Goal: Answer question/provide support: Share knowledge or assist other users

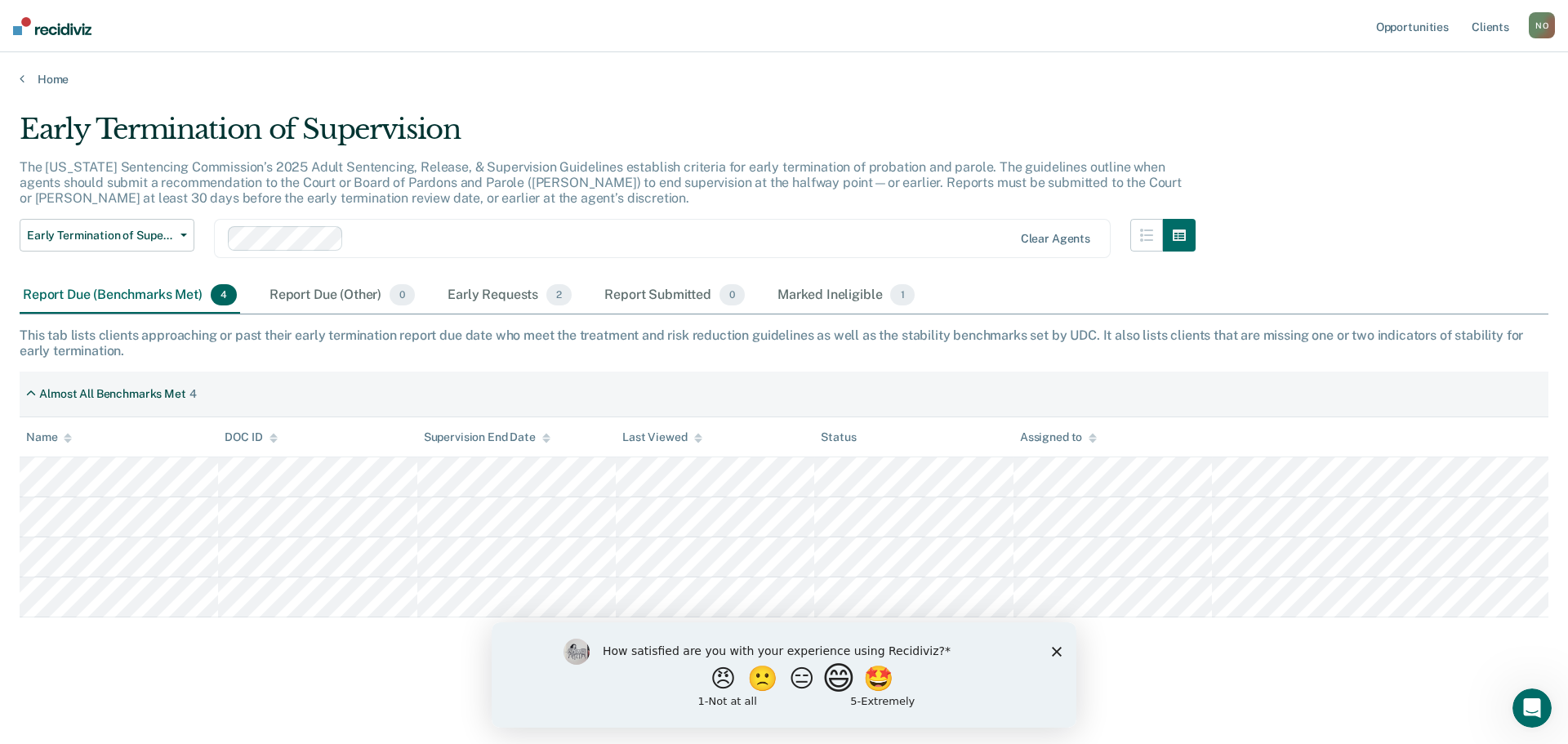
click at [857, 677] on button "😄" at bounding box center [840, 677] width 39 height 33
click at [808, 684] on input "Enter text..." at bounding box center [770, 689] width 335 height 33
type input "This helps for sure."
click at [952, 696] on button "Submit your response" at bounding box center [950, 689] width 24 height 33
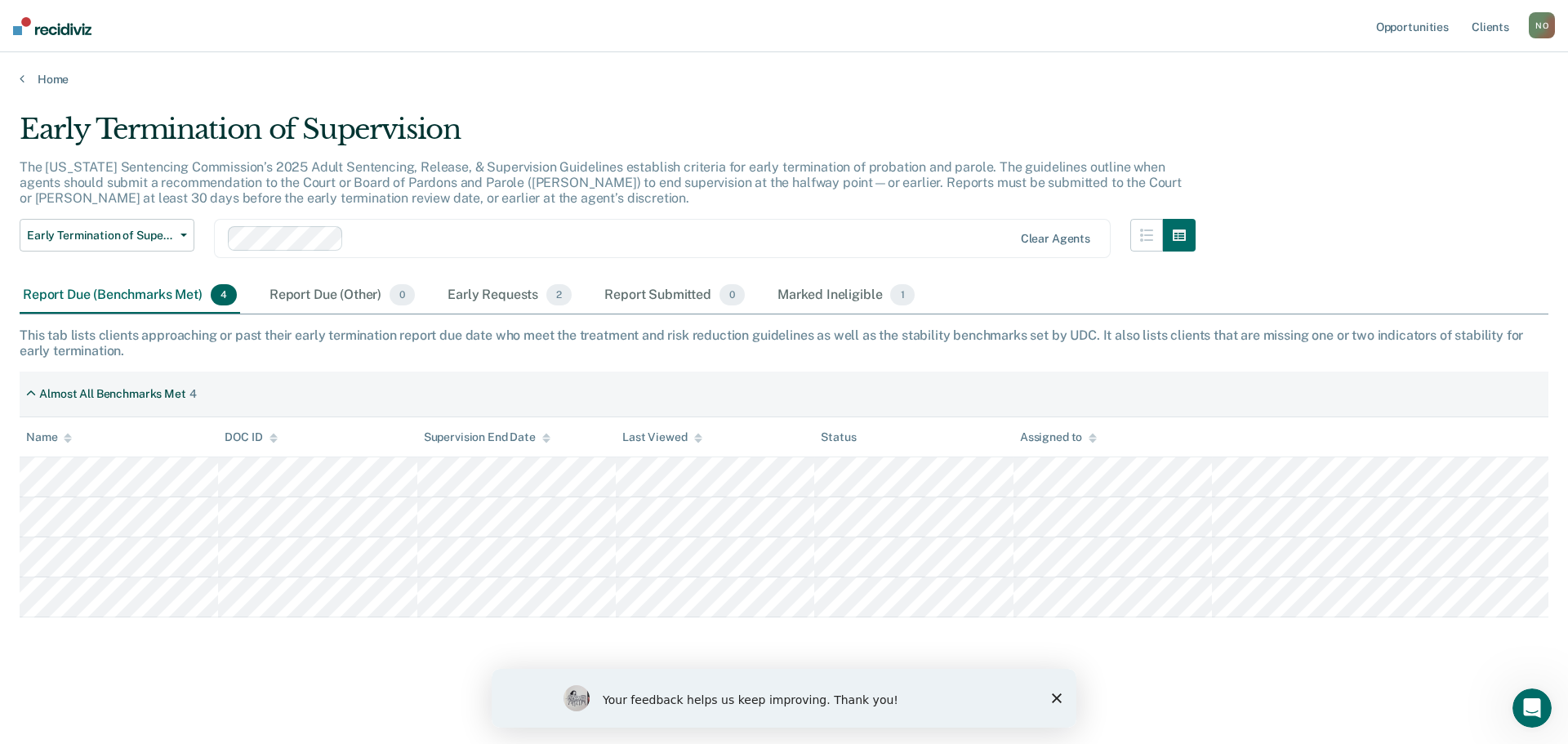
click at [1053, 698] on icon "Close survey" at bounding box center [1056, 698] width 9 height 9
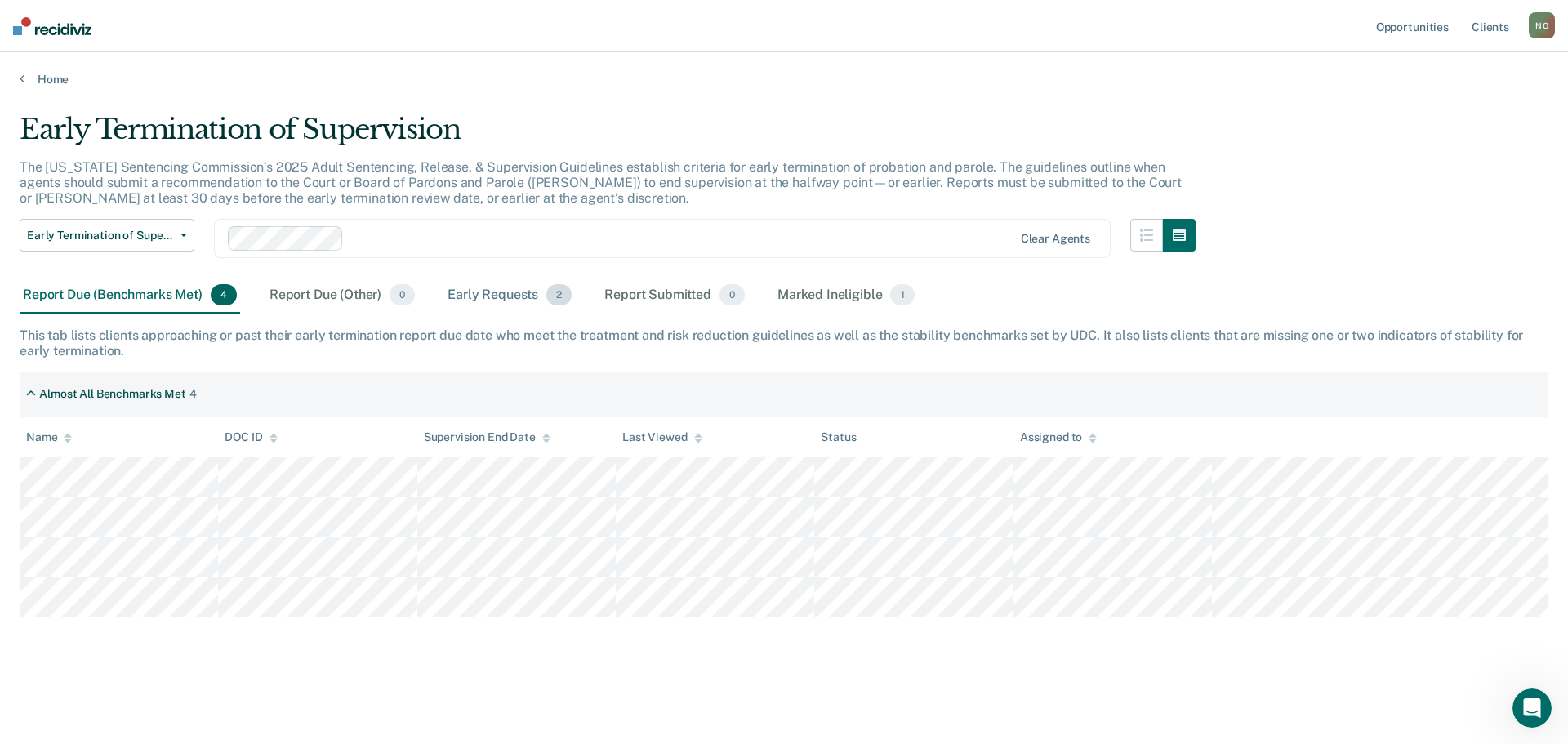
click at [520, 293] on div "Early Requests 2" at bounding box center [509, 295] width 131 height 36
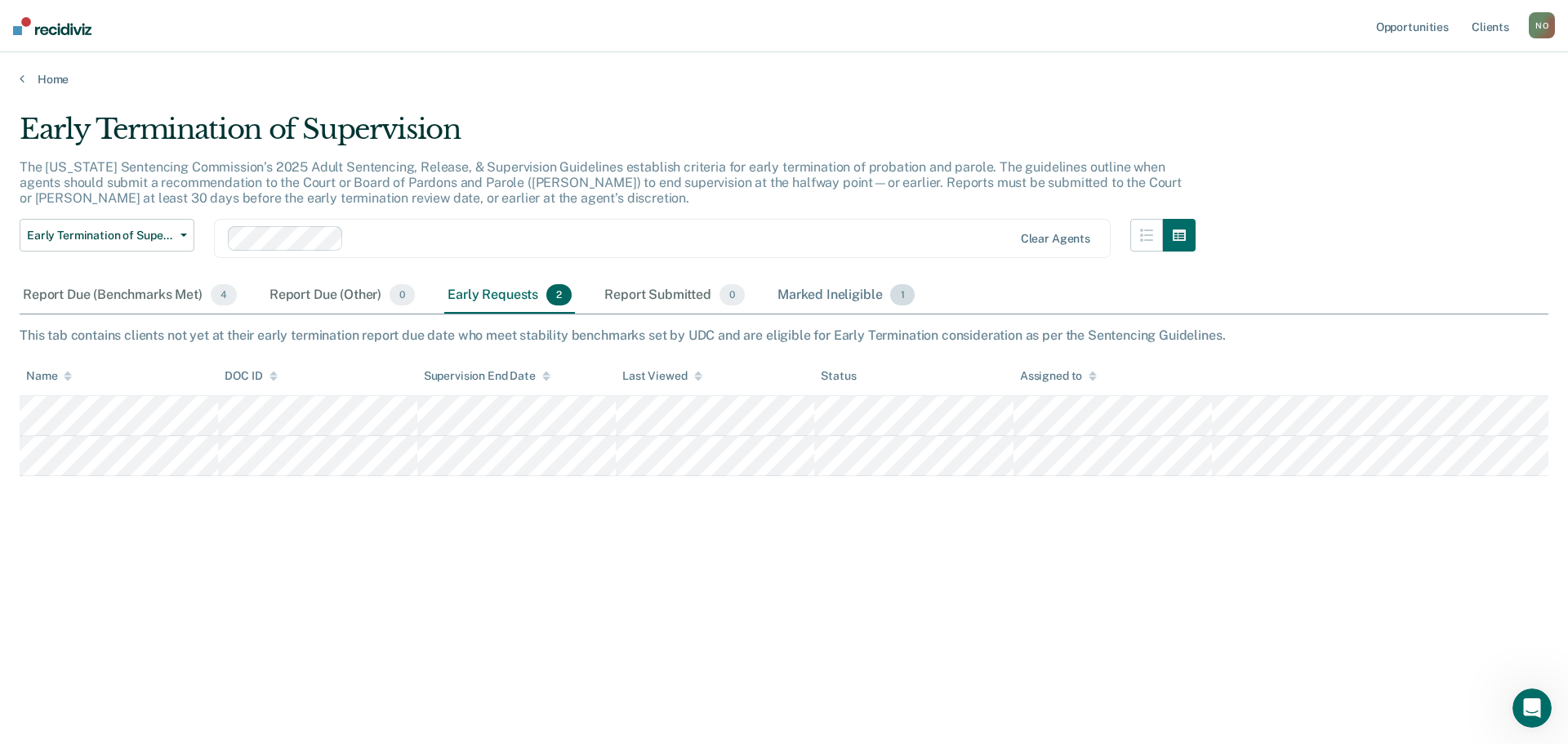
click at [823, 293] on div "Marked Ineligible 1" at bounding box center [846, 295] width 144 height 36
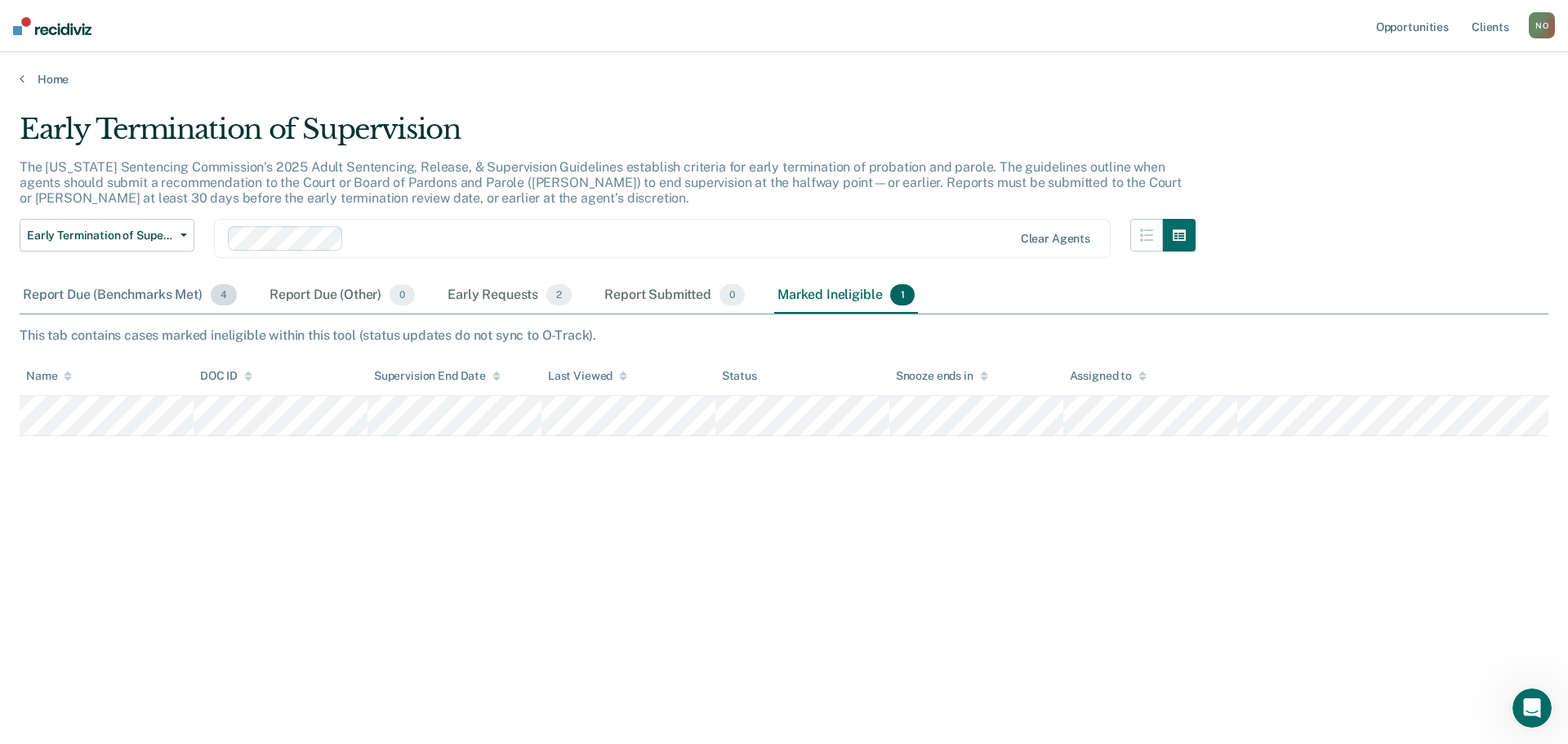
click at [132, 293] on div "Report Due (Benchmarks Met) 4" at bounding box center [130, 295] width 220 height 36
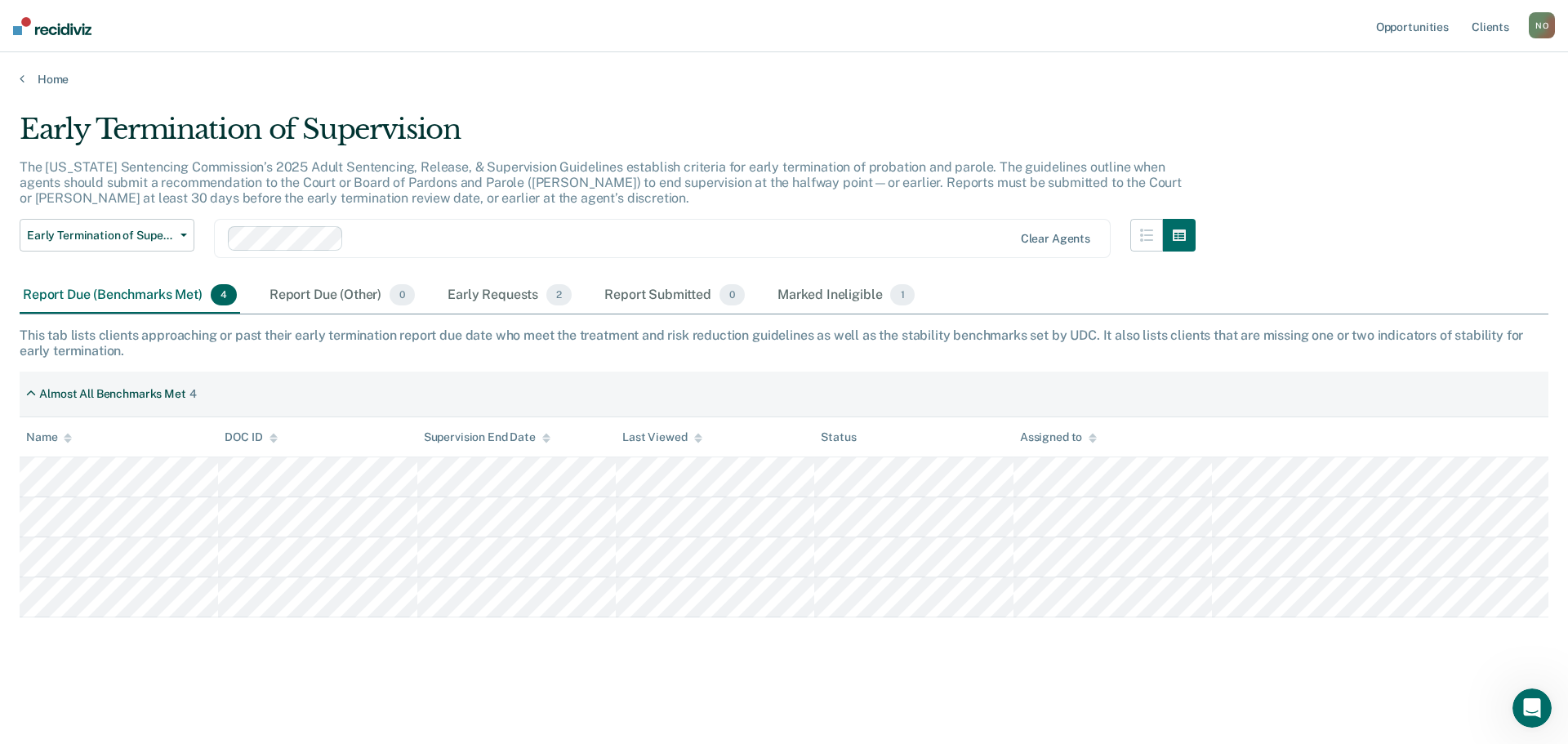
drag, startPoint x: 1553, startPoint y: 388, endPoint x: 1026, endPoint y: 107, distance: 597.2
click at [1026, 107] on main "Early Termination of Supervision The [US_STATE] Sentencing Commission’s 2025 Ad…" at bounding box center [784, 413] width 1568 height 653
